Goal: Information Seeking & Learning: Check status

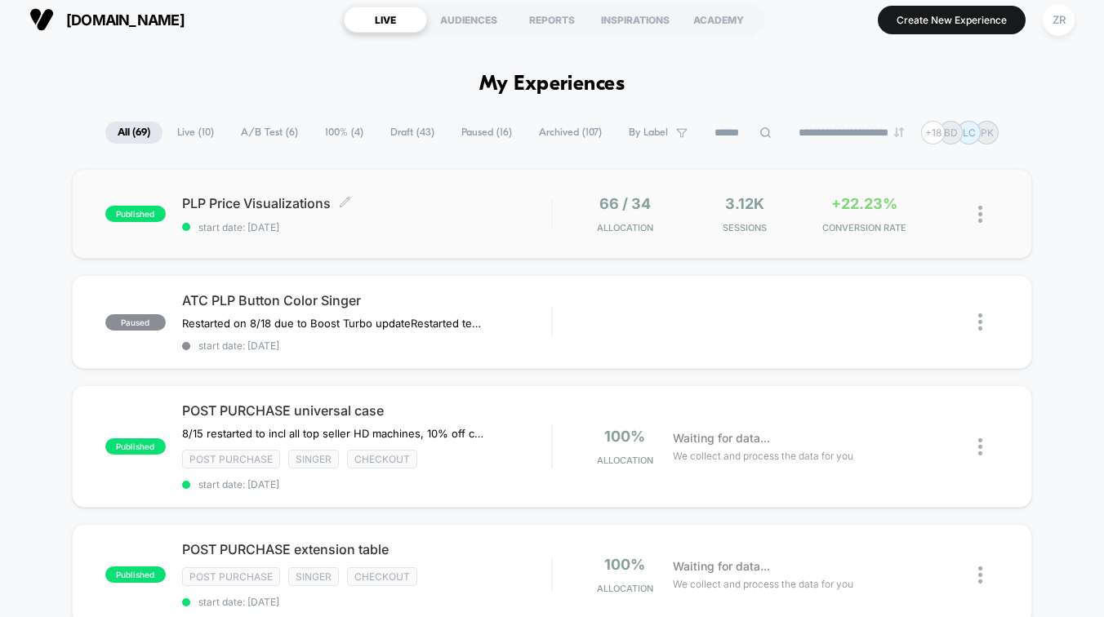
scroll to position [11, 0]
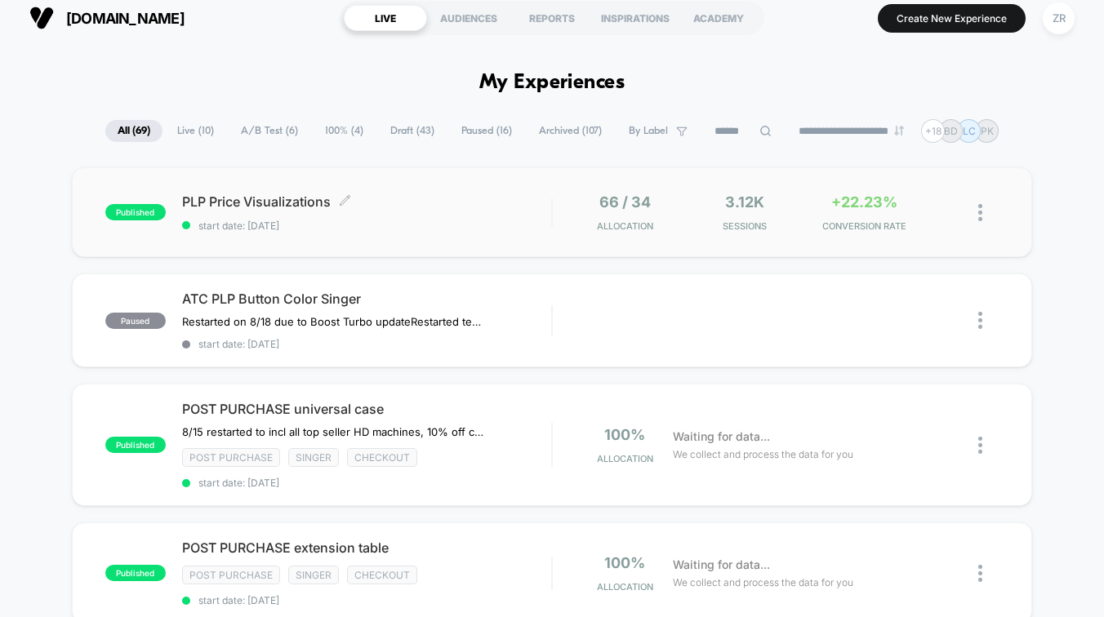
click at [526, 216] on div "PLP Price Visualizations Click to edit experience details Click to edit experie…" at bounding box center [366, 212] width 369 height 38
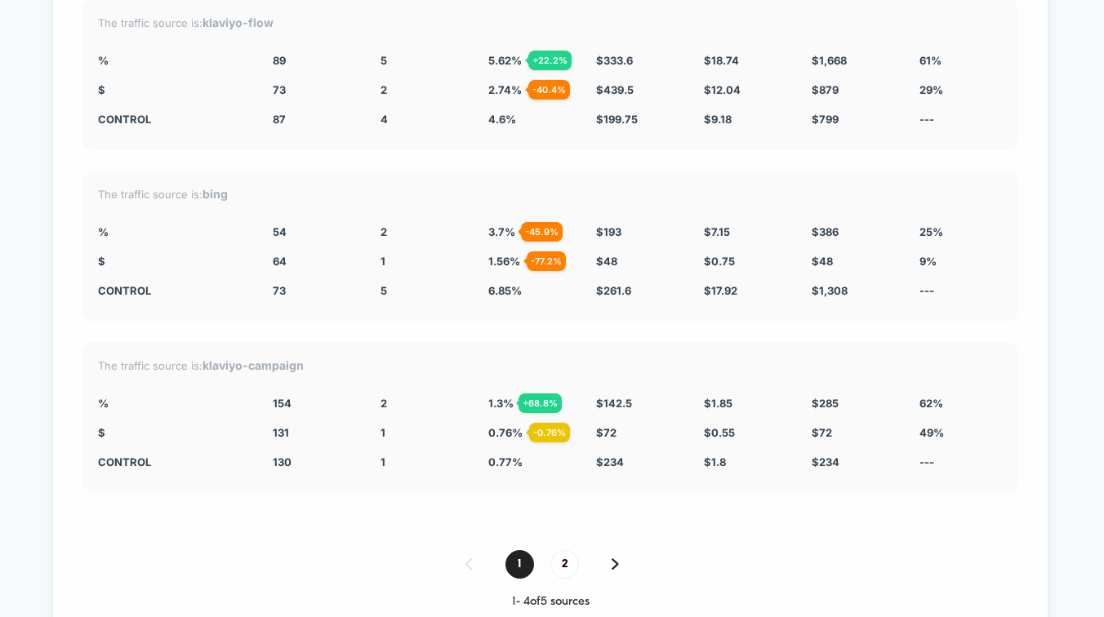
scroll to position [3763, 0]
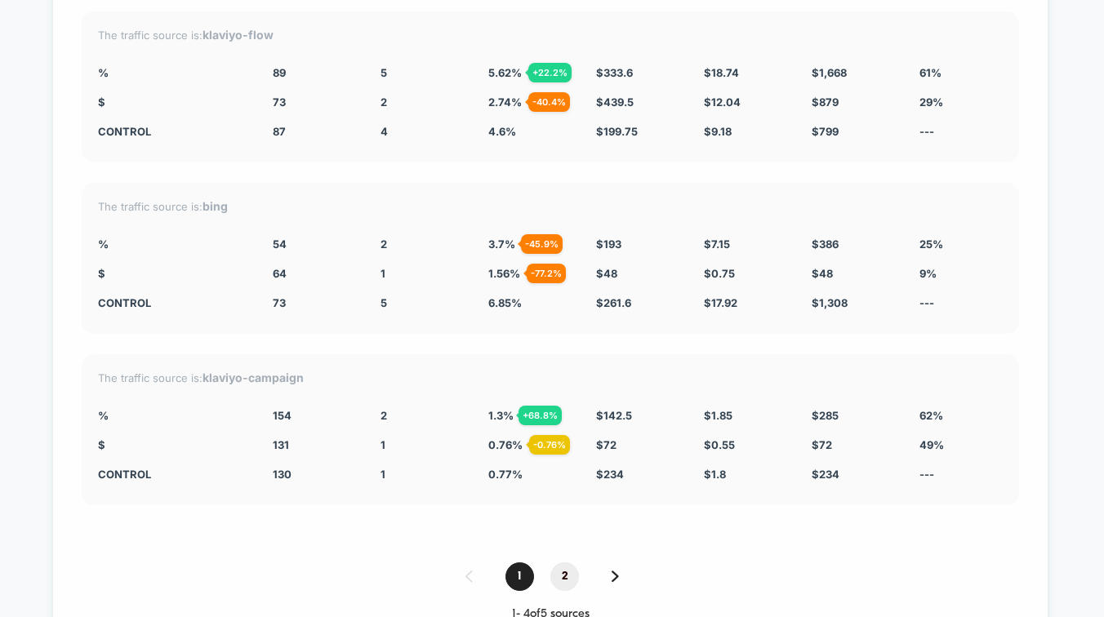
click at [567, 566] on span "2" at bounding box center [564, 577] width 29 height 29
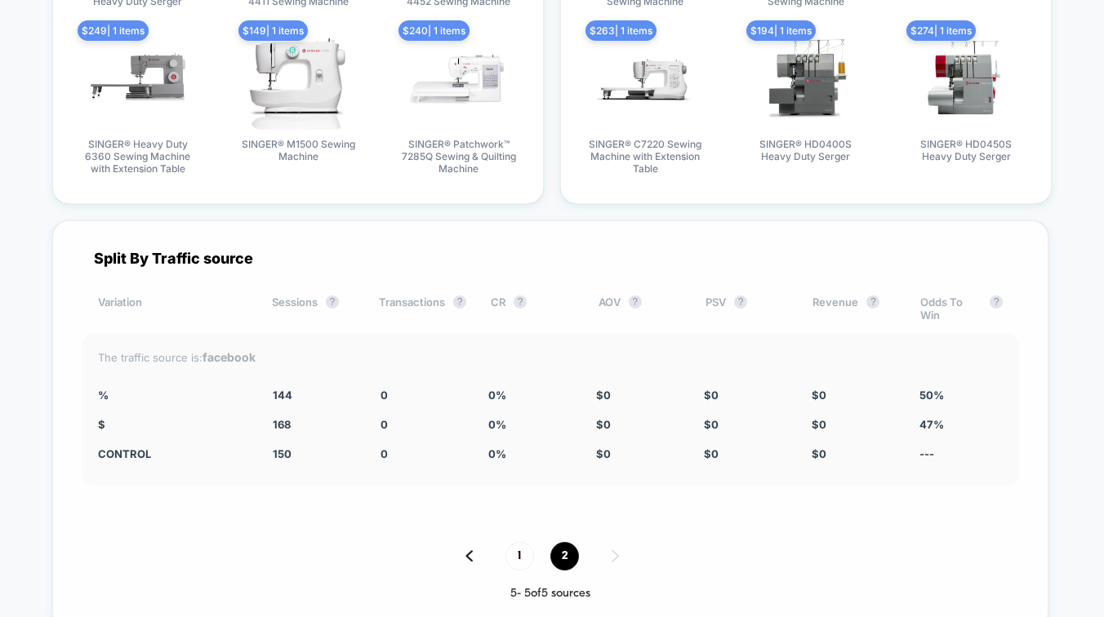
scroll to position [3270, 0]
click at [523, 548] on span "1" at bounding box center [519, 555] width 29 height 29
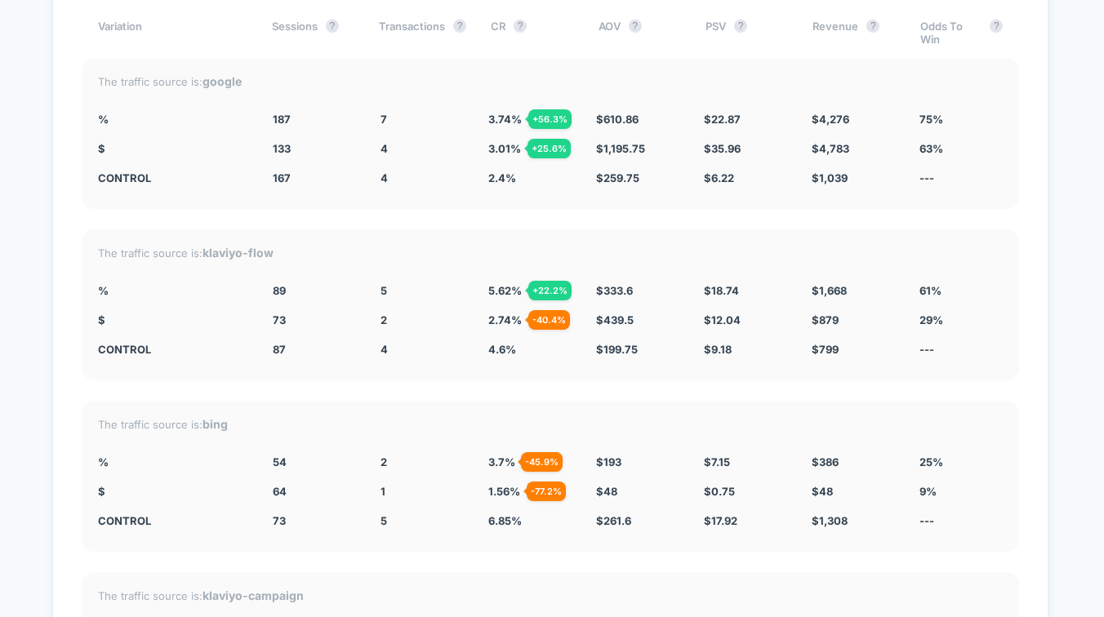
scroll to position [3542, 0]
